Goal: Download file/media

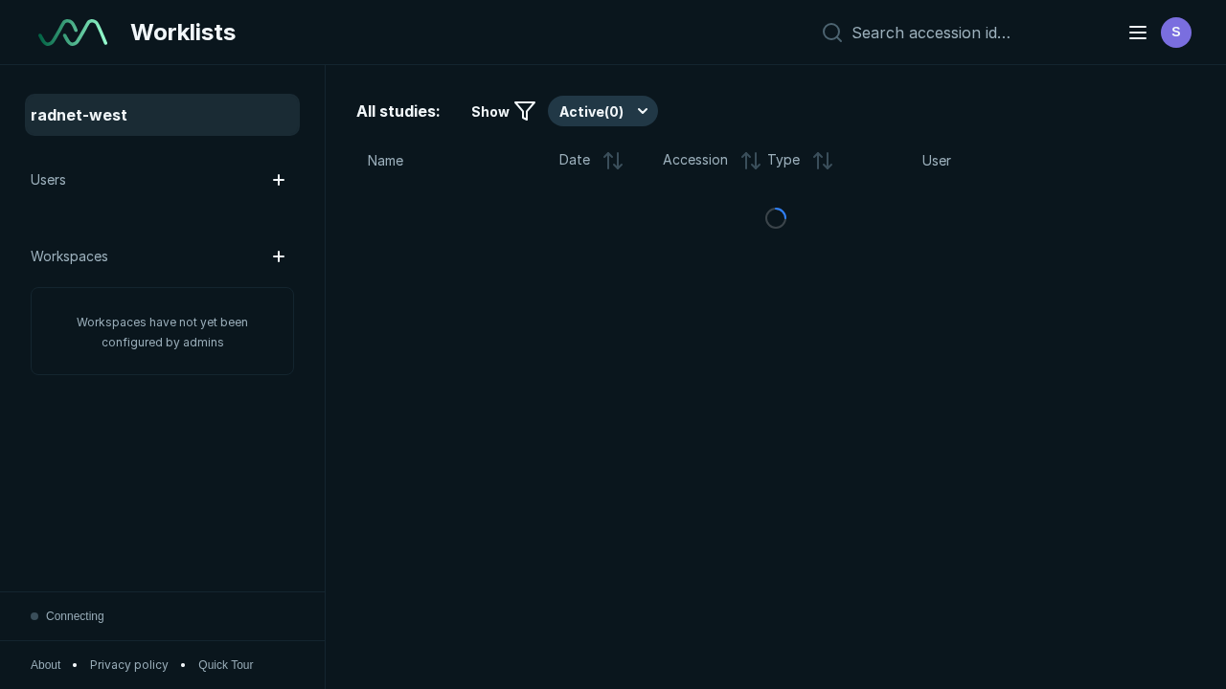
scroll to position [4923, 6205]
